Goal: Information Seeking & Learning: Learn about a topic

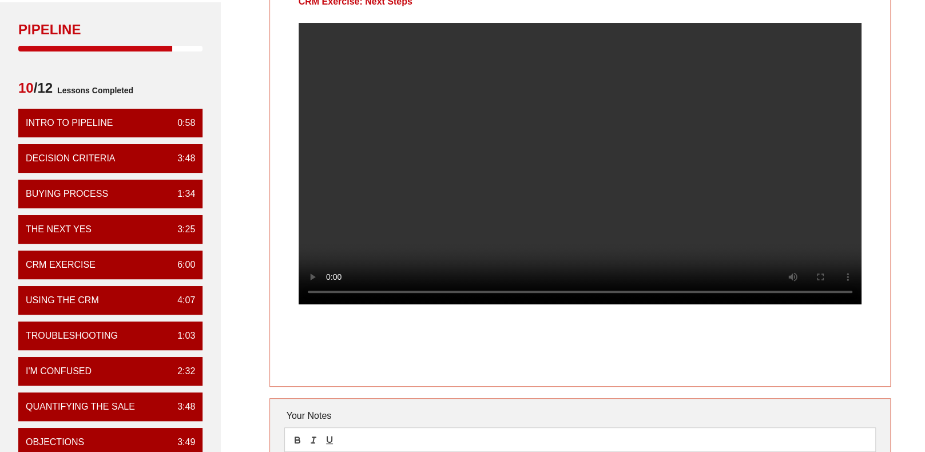
scroll to position [57, 0]
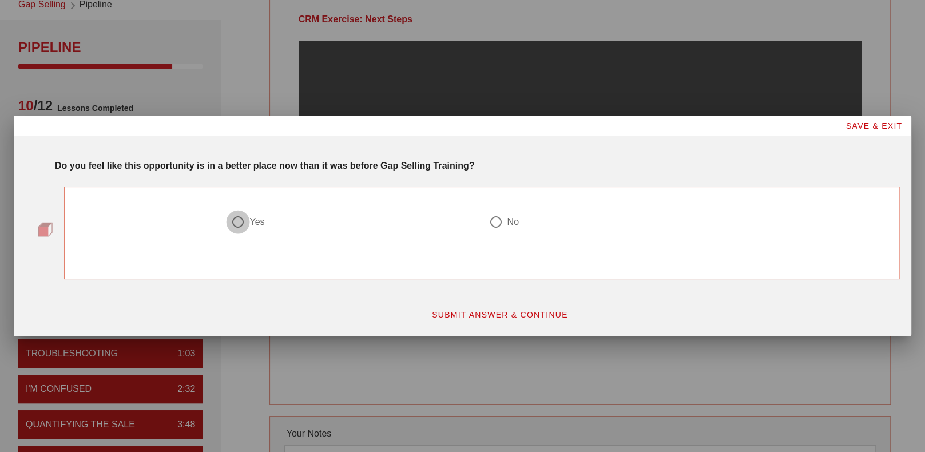
drag, startPoint x: 240, startPoint y: 226, endPoint x: 265, endPoint y: 241, distance: 28.7
click at [240, 226] on div at bounding box center [237, 221] width 19 height 19
radio input "true"
click at [539, 318] on span "SUBMIT ANSWER & CONTINUE" at bounding box center [499, 314] width 137 height 9
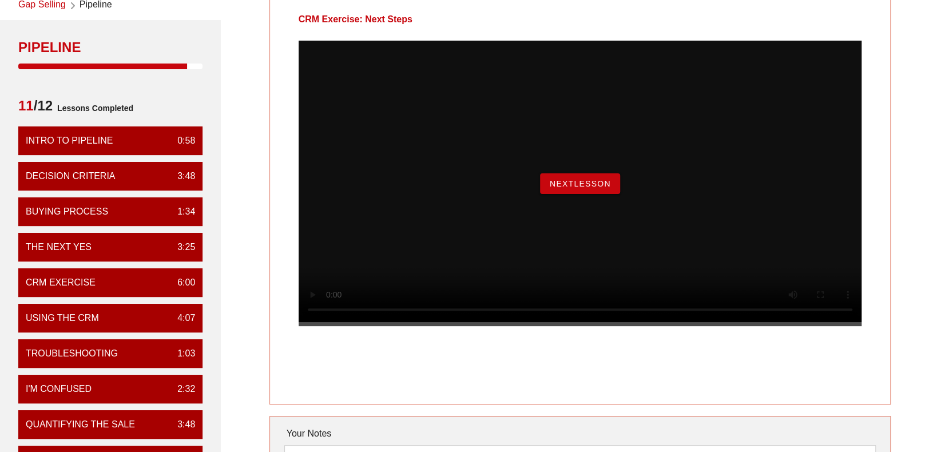
click at [596, 188] on span "NextLesson" at bounding box center [580, 183] width 62 height 9
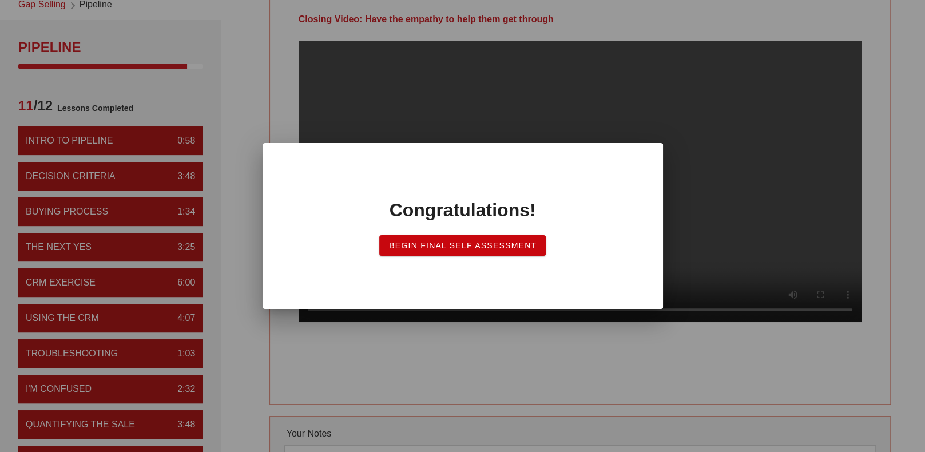
click at [447, 245] on span "Begin Final Self Assessment" at bounding box center [462, 245] width 148 height 9
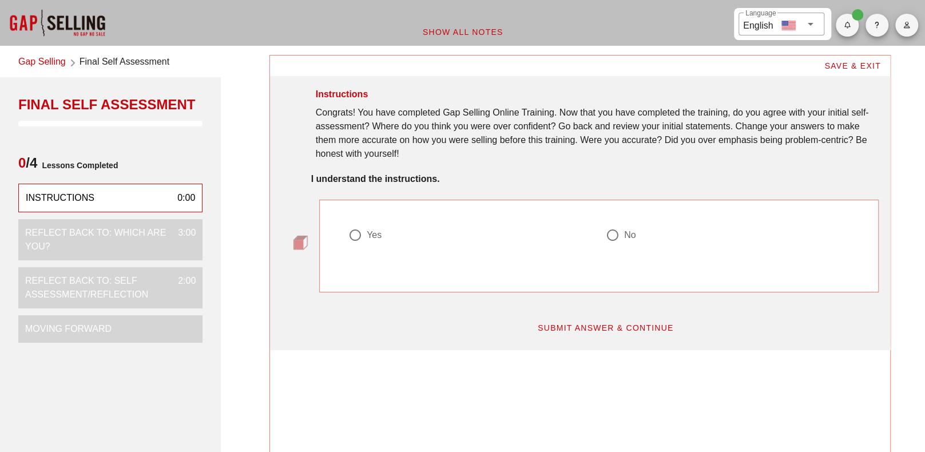
click at [357, 240] on div at bounding box center [355, 234] width 19 height 19
radio input "true"
